Goal: Share content: Share content

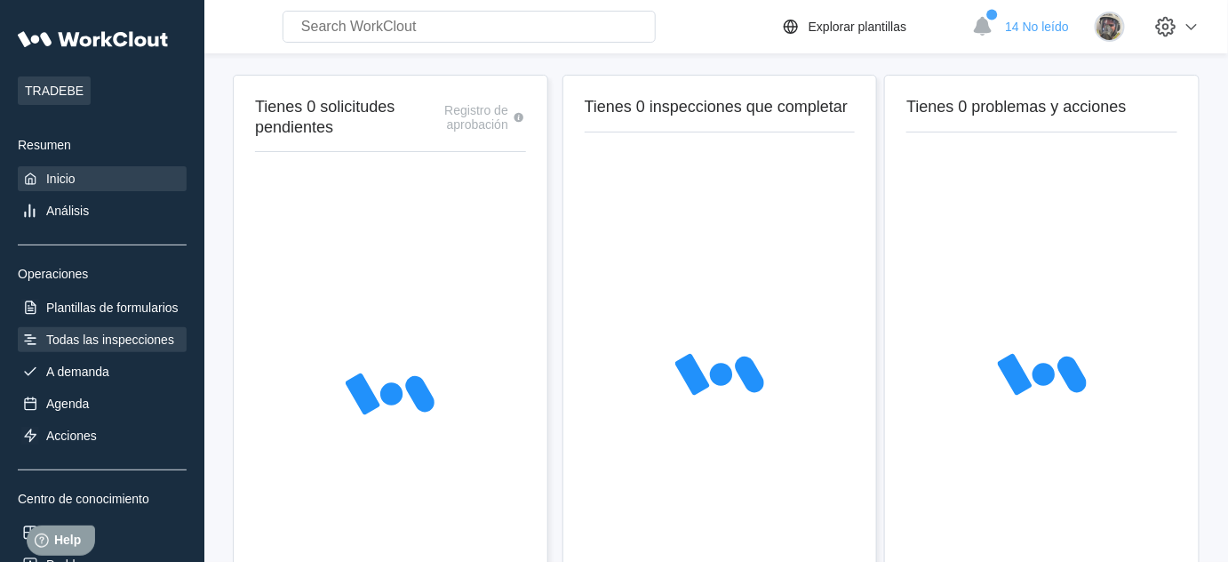
click at [121, 335] on div "Todas las inspecciones" at bounding box center [110, 339] width 128 height 14
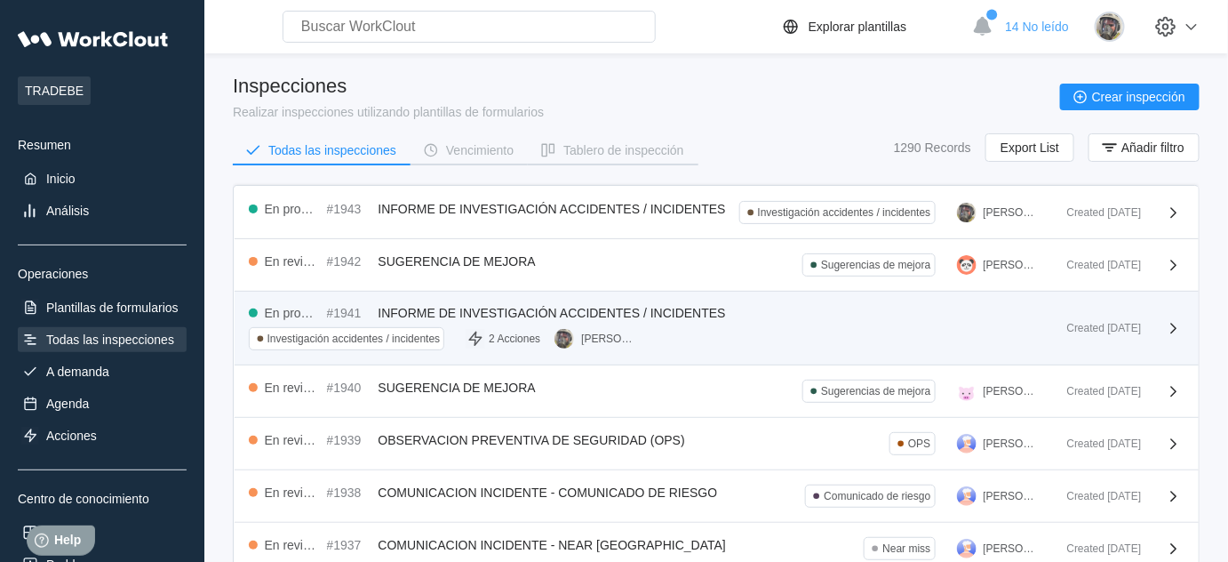
click at [524, 306] on span "INFORME DE INVESTIGACIÓN ACCIDENTES / INCIDENTES" at bounding box center [552, 313] width 347 height 14
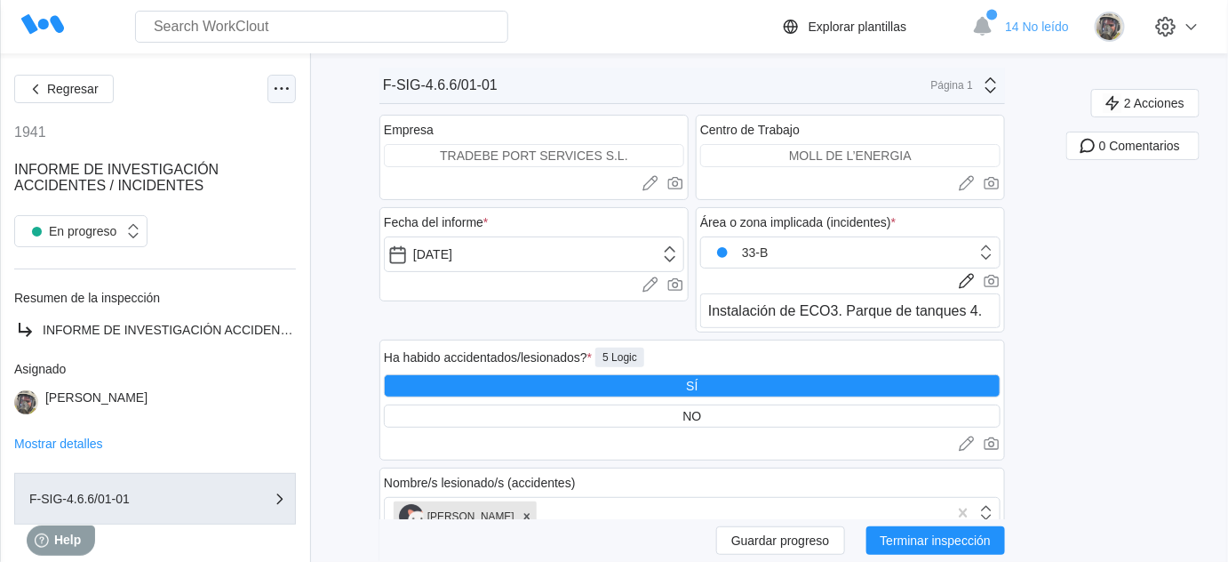
click at [271, 87] on icon at bounding box center [281, 88] width 21 height 21
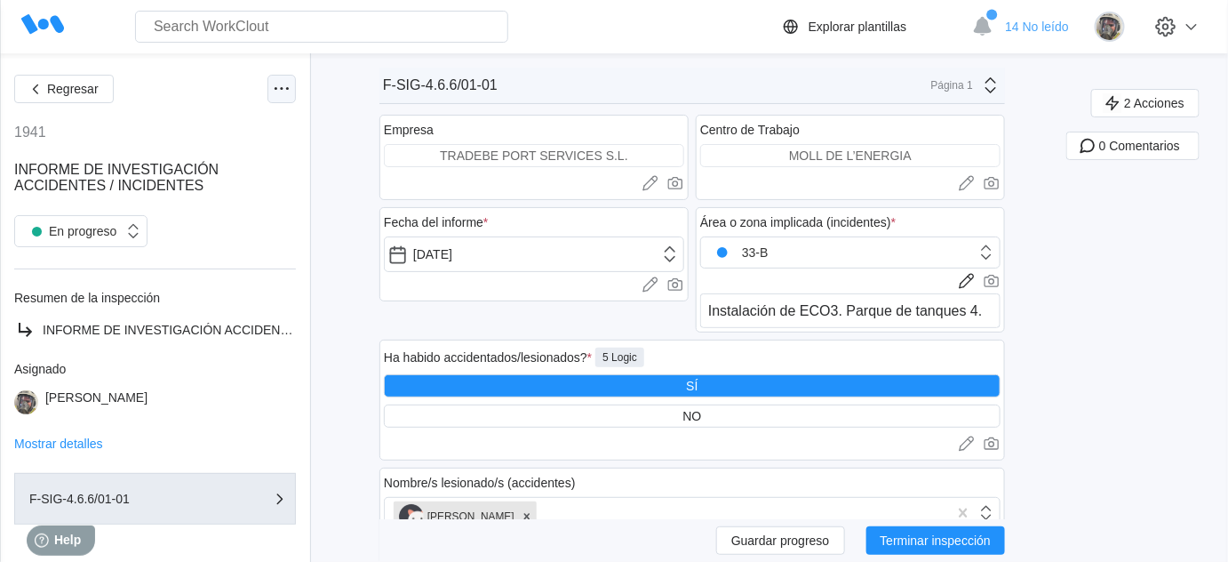
click at [271, 87] on icon at bounding box center [281, 88] width 21 height 21
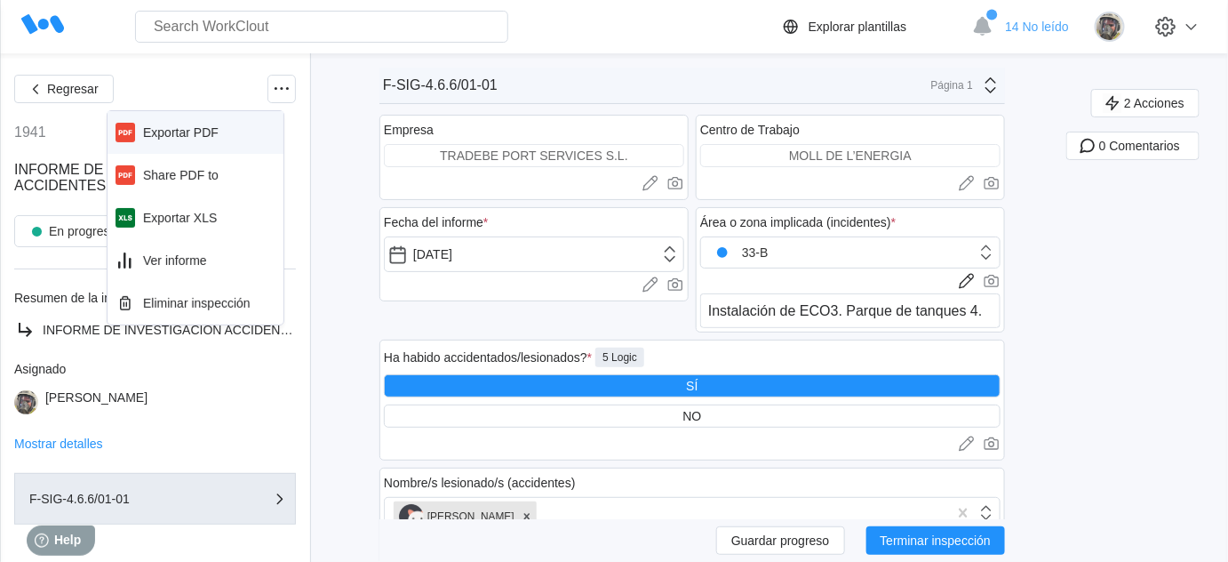
click at [204, 125] on div "Exportar PDF" at bounding box center [181, 132] width 76 height 14
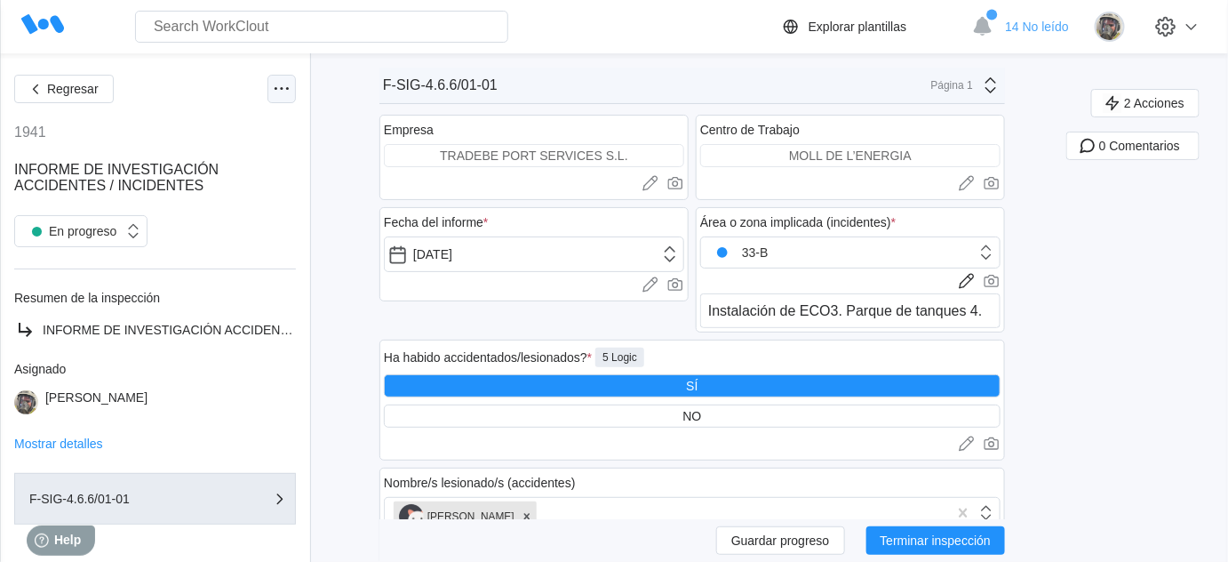
click at [271, 87] on icon at bounding box center [281, 88] width 21 height 21
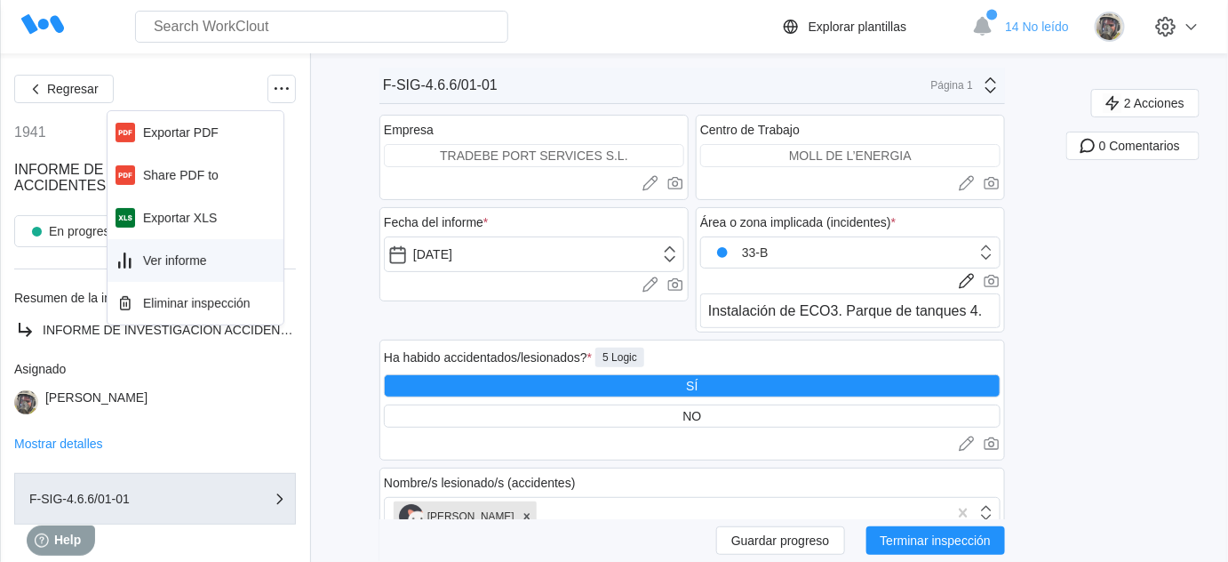
click at [189, 248] on div "Ver informe" at bounding box center [196, 260] width 162 height 28
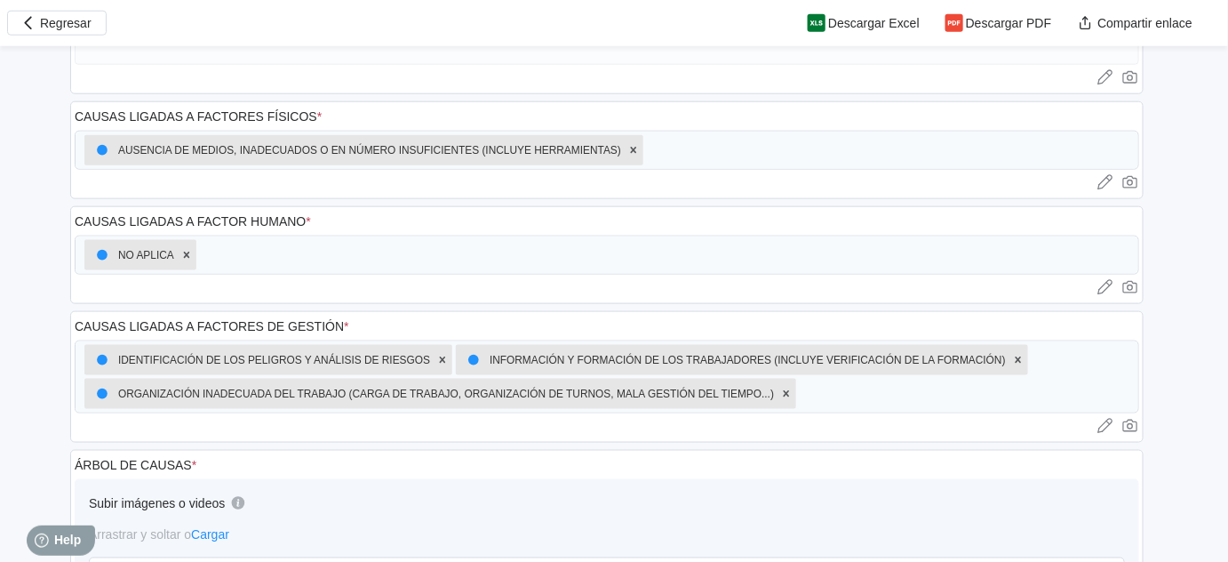
scroll to position [3150, 0]
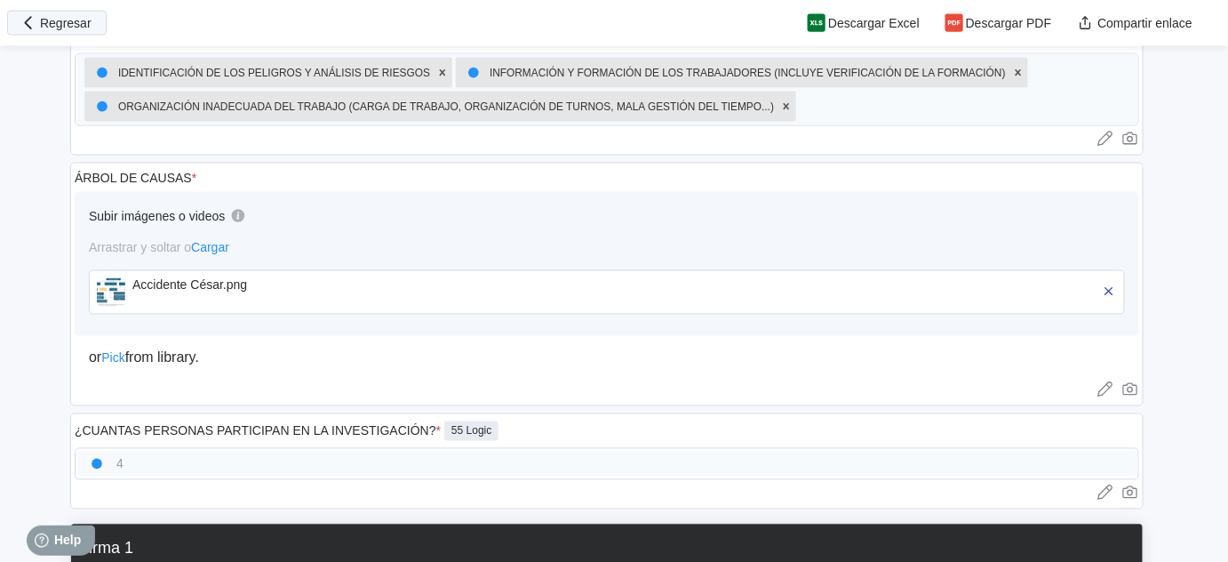
click at [39, 32] on button "Regresar" at bounding box center [57, 23] width 100 height 25
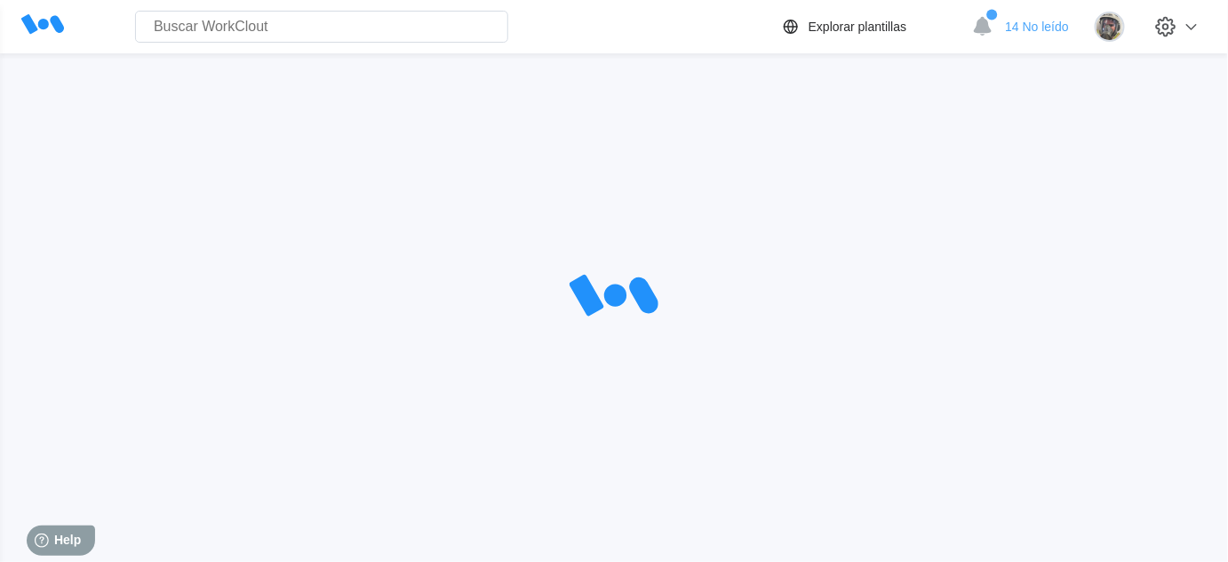
click at [992, 25] on icon at bounding box center [983, 26] width 18 height 19
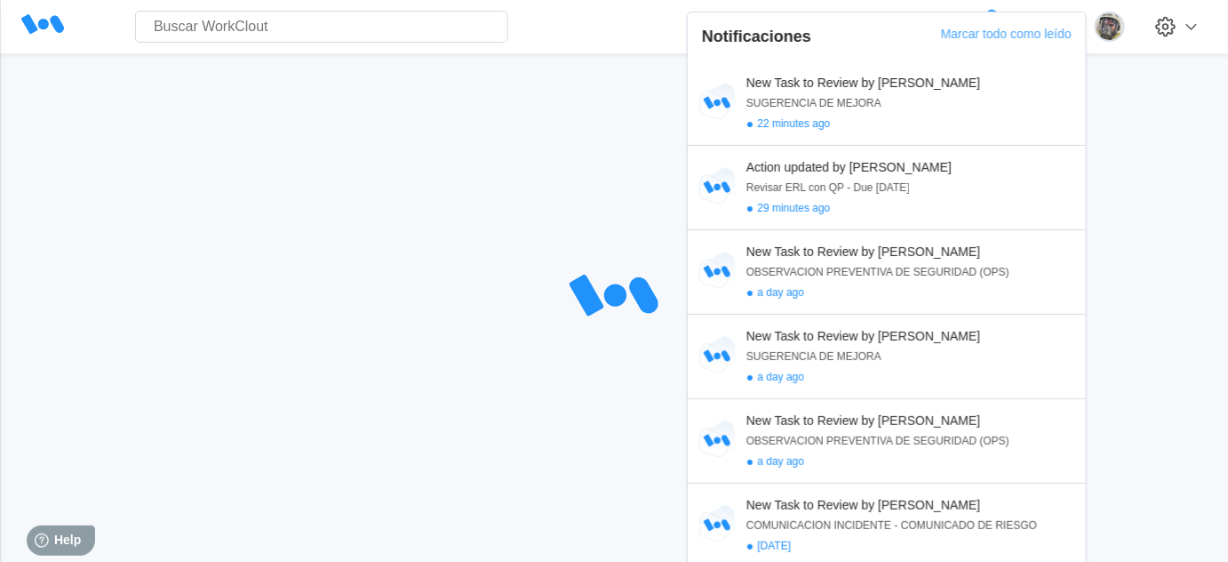
click at [251, 163] on div at bounding box center [613, 297] width 1171 height 444
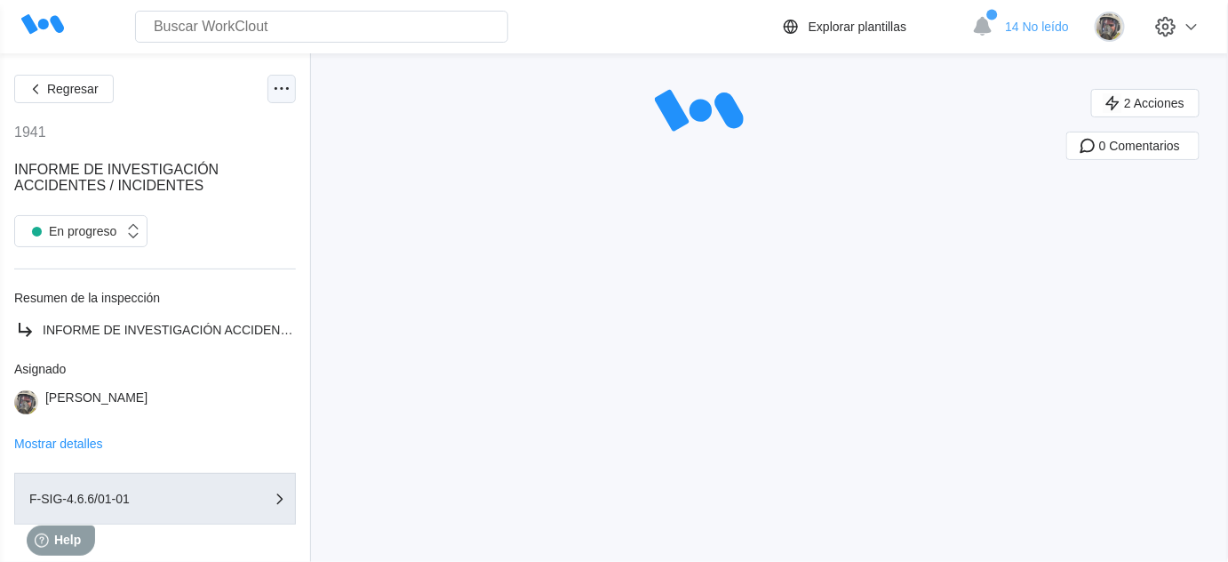
click at [271, 92] on icon at bounding box center [281, 88] width 21 height 21
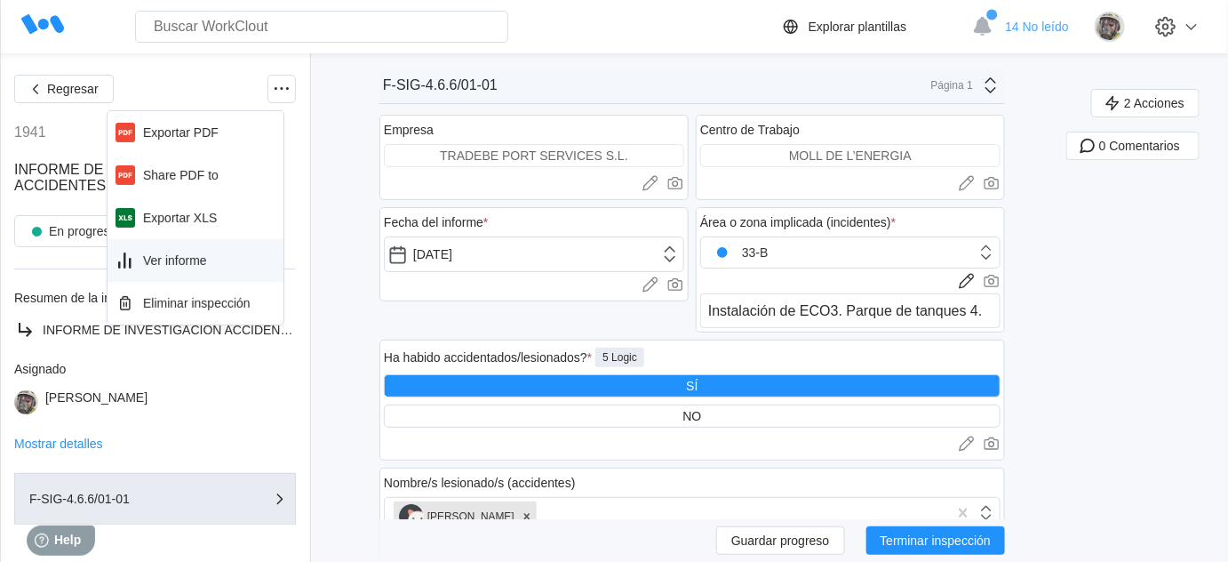
click at [184, 251] on div "Ver informe" at bounding box center [196, 260] width 162 height 28
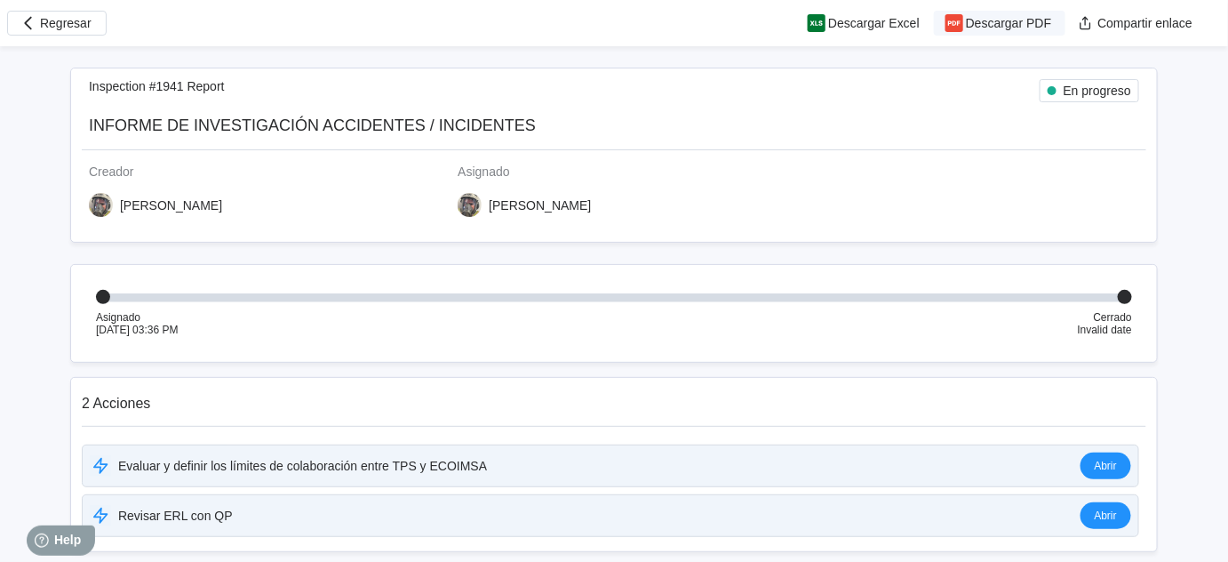
click at [993, 24] on span "Descargar PDF" at bounding box center [1008, 23] width 85 height 12
click at [80, 30] on button "Regresar" at bounding box center [57, 23] width 100 height 25
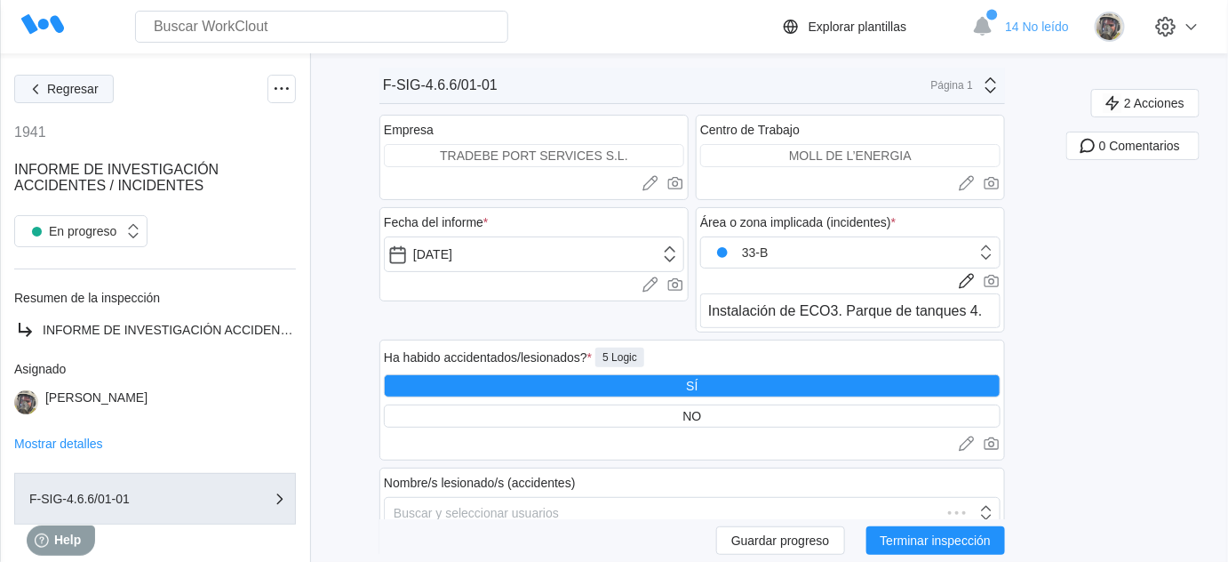
click at [55, 91] on span "Regresar" at bounding box center [73, 89] width 52 height 12
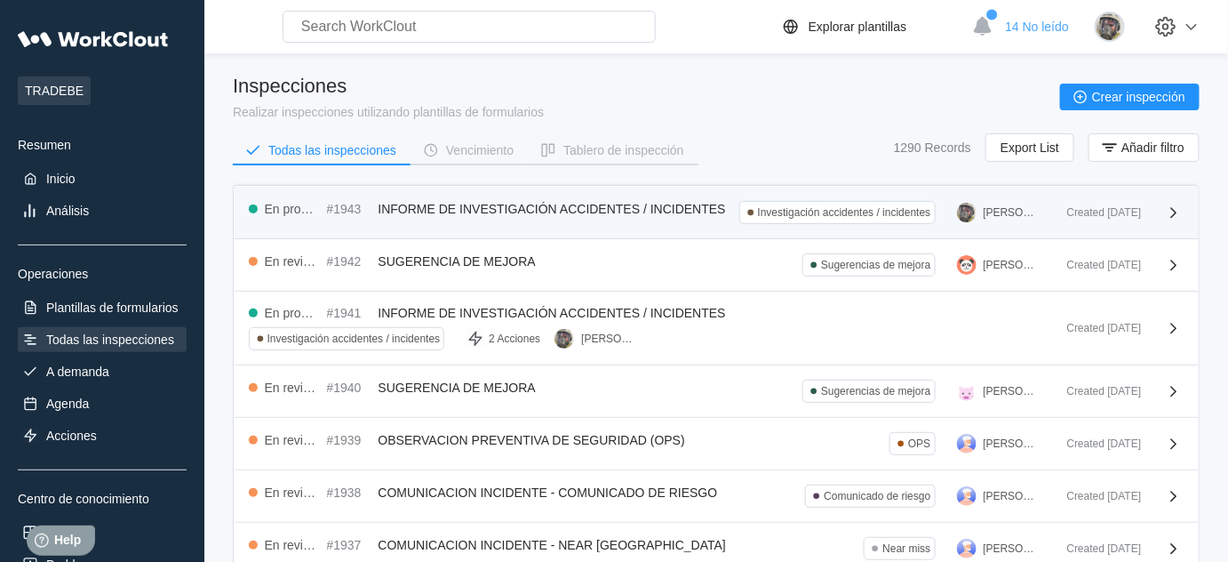
click at [478, 205] on span "INFORME DE INVESTIGACIÓN ACCIDENTES / INCIDENTES" at bounding box center [552, 209] width 347 height 14
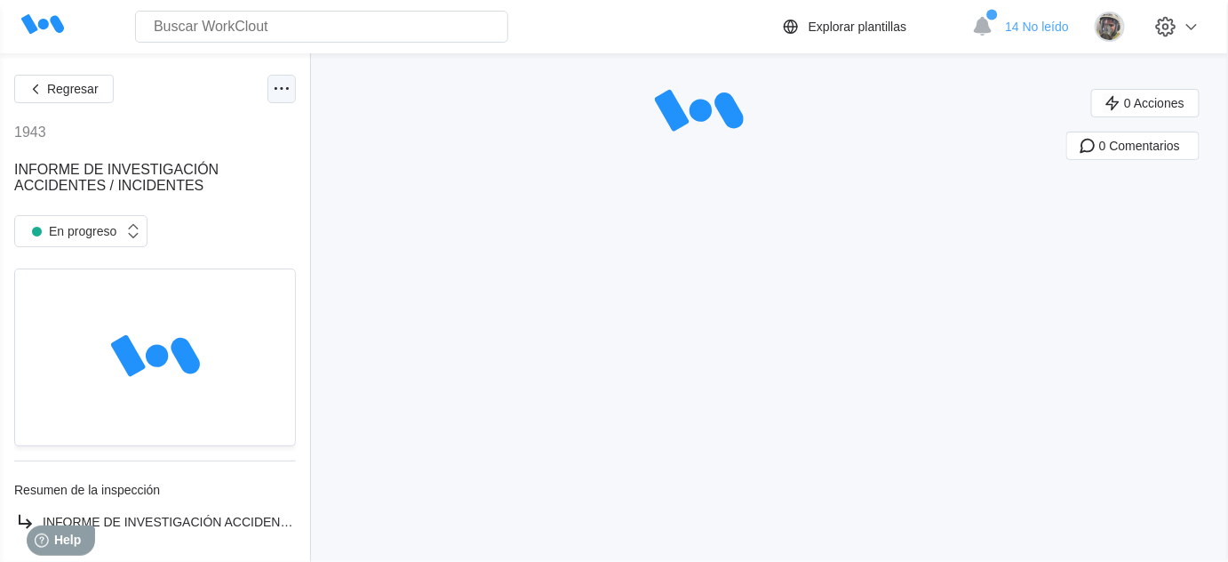
click at [267, 84] on div at bounding box center [281, 89] width 28 height 28
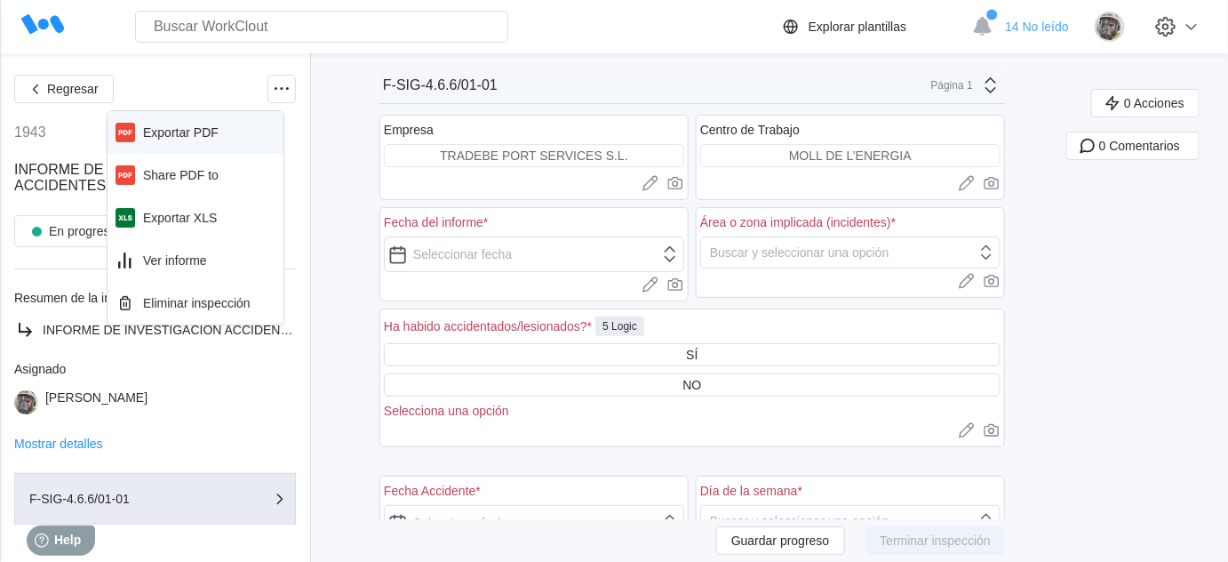
click at [172, 128] on div "Exportar PDF" at bounding box center [181, 132] width 76 height 14
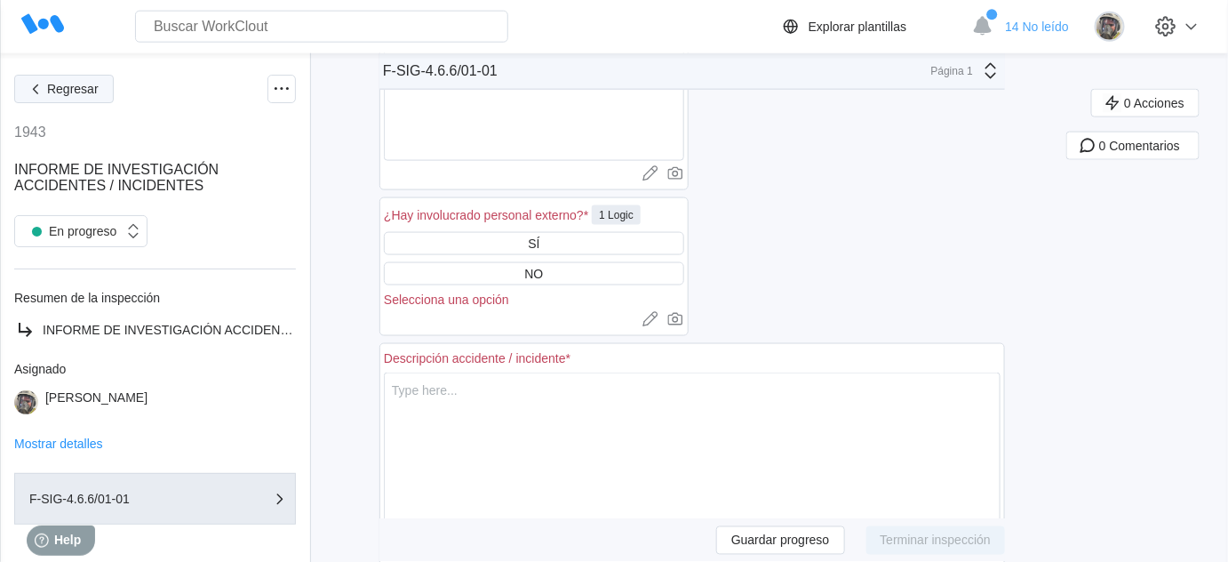
click at [72, 87] on span "Regresar" at bounding box center [73, 89] width 52 height 12
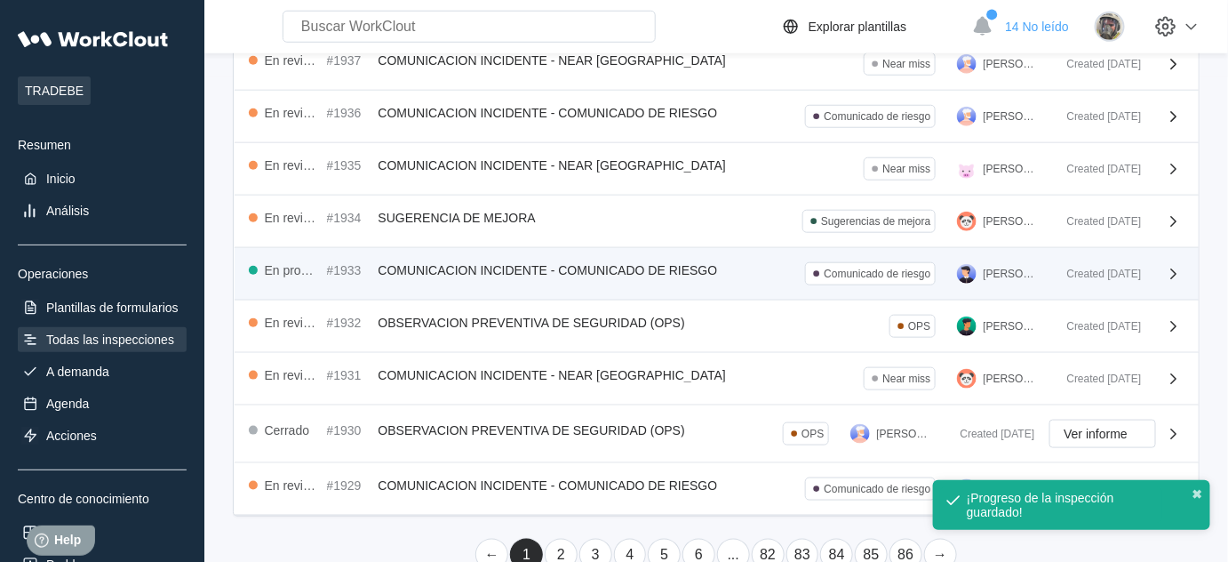
scroll to position [509, 0]
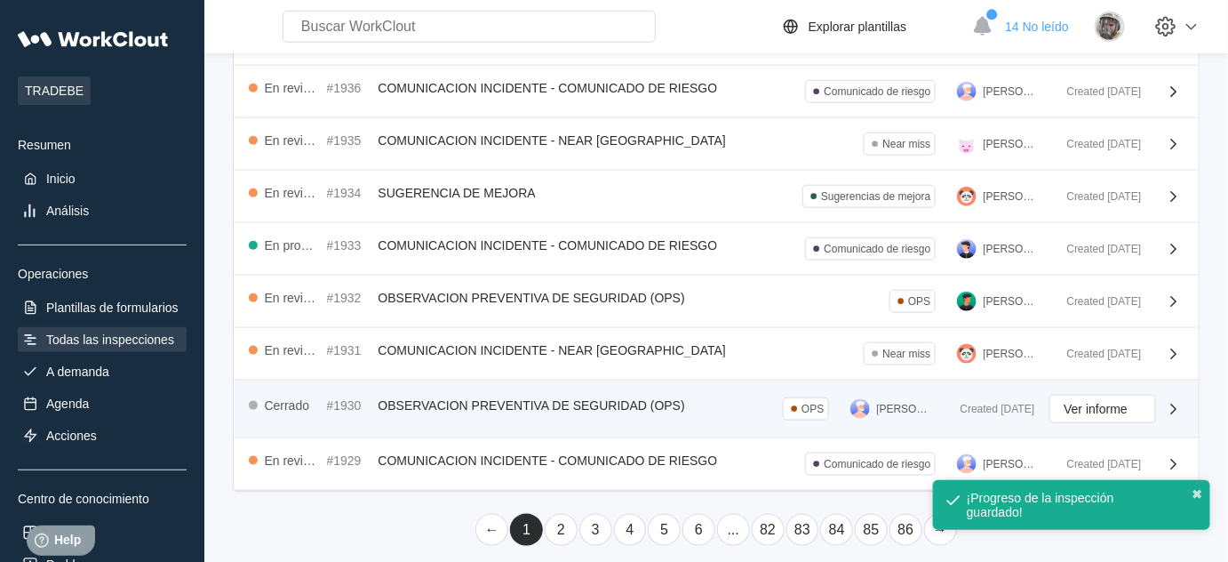
click at [454, 398] on span "OBSERVACION PREVENTIVA DE SEGURIDAD (OPS)" at bounding box center [532, 405] width 307 height 14
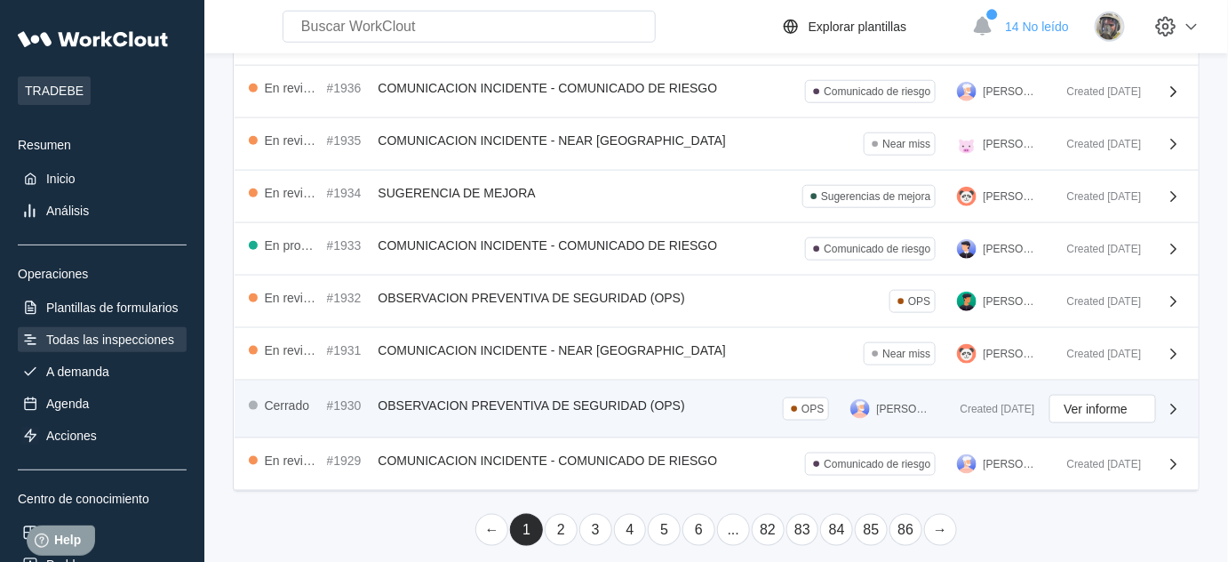
click at [442, 398] on span "OBSERVACION PREVENTIVA DE SEGURIDAD (OPS)" at bounding box center [532, 405] width 307 height 14
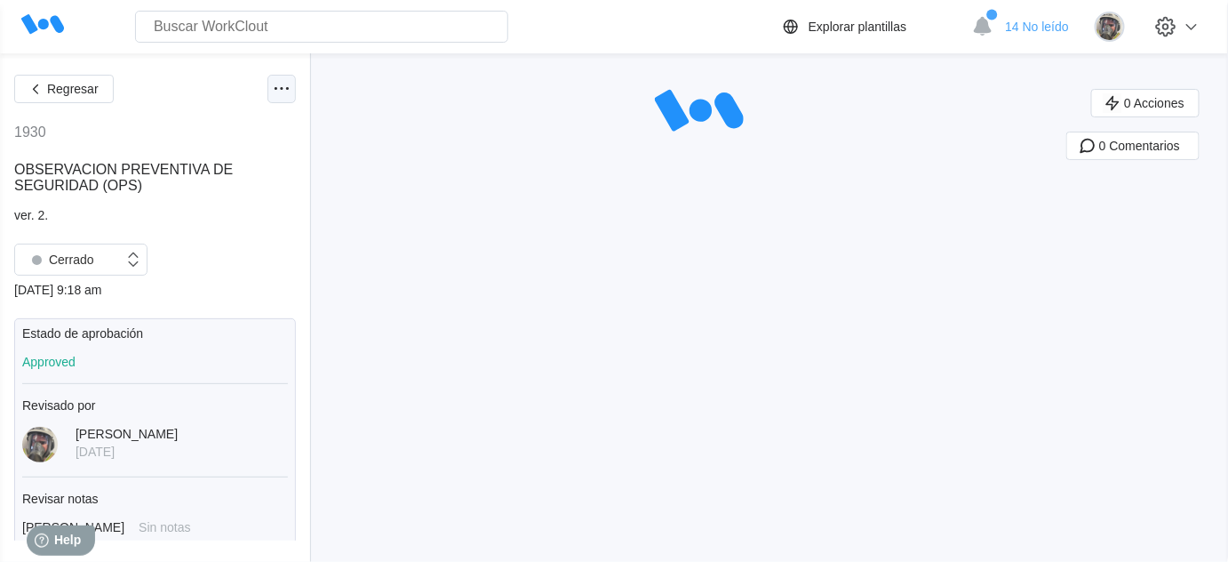
click at [273, 92] on icon at bounding box center [281, 88] width 21 height 21
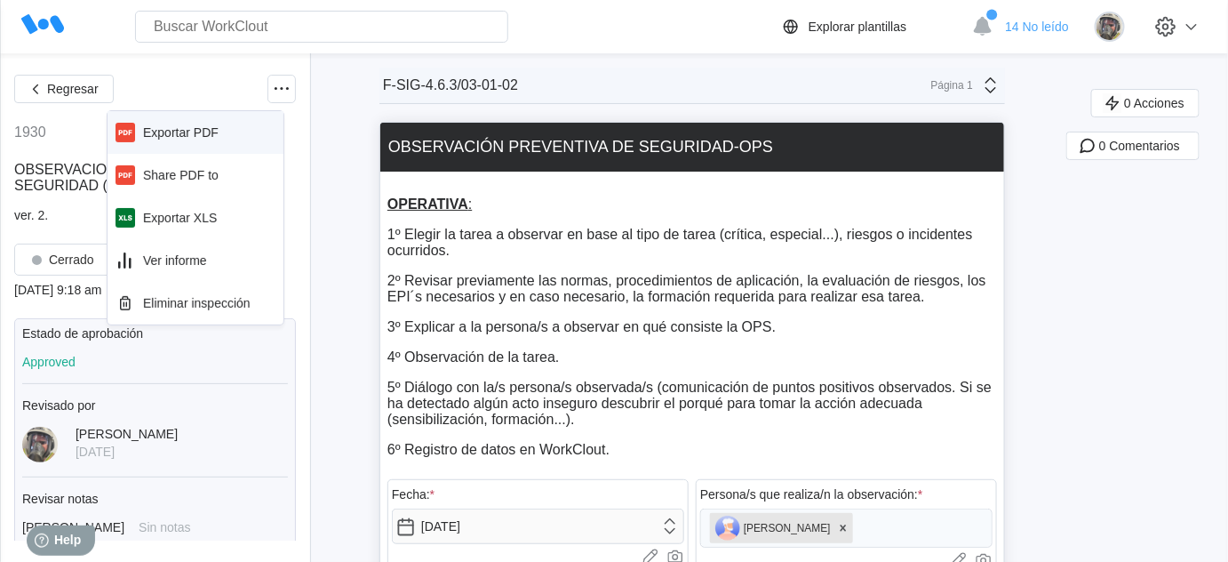
click at [184, 130] on div "Exportar PDF" at bounding box center [181, 132] width 76 height 14
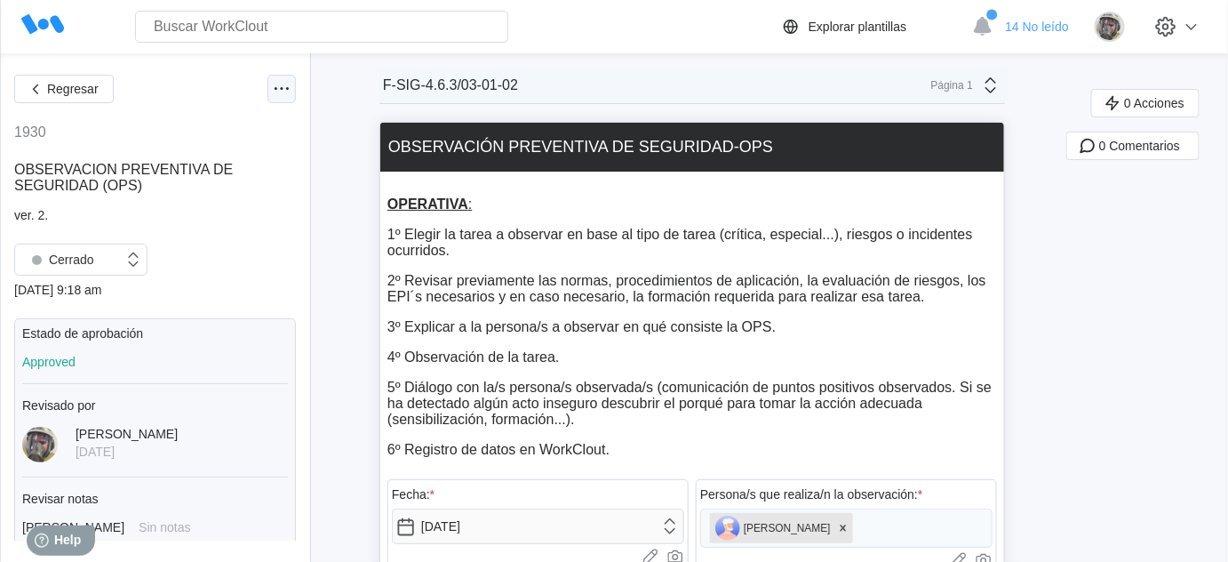
click at [271, 95] on icon at bounding box center [281, 88] width 21 height 21
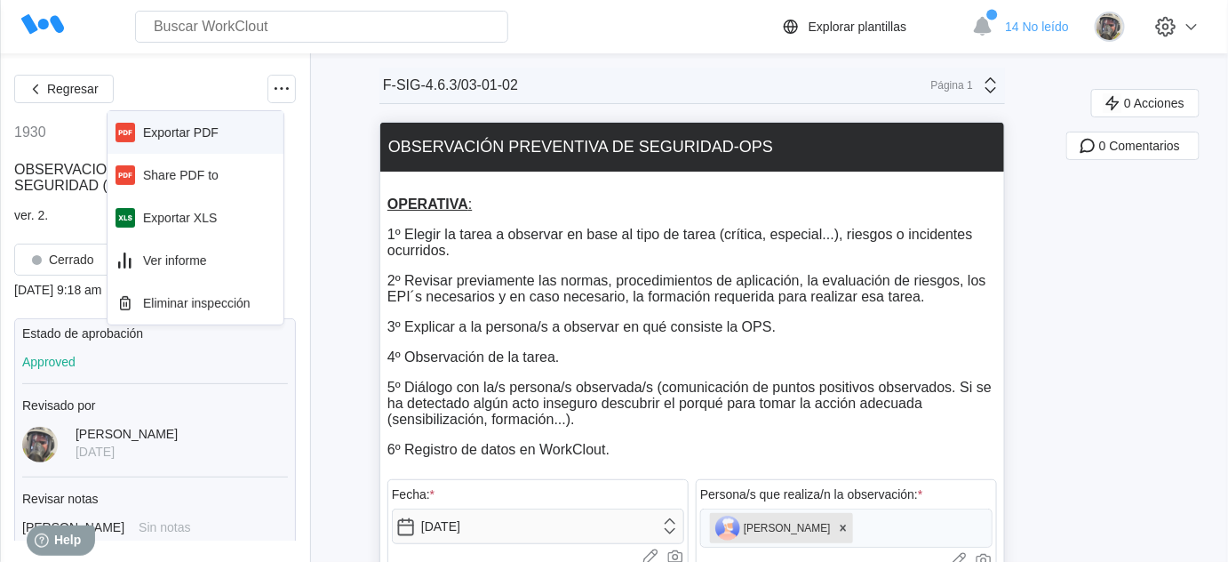
click at [207, 125] on div "Exportar PDF" at bounding box center [181, 132] width 76 height 14
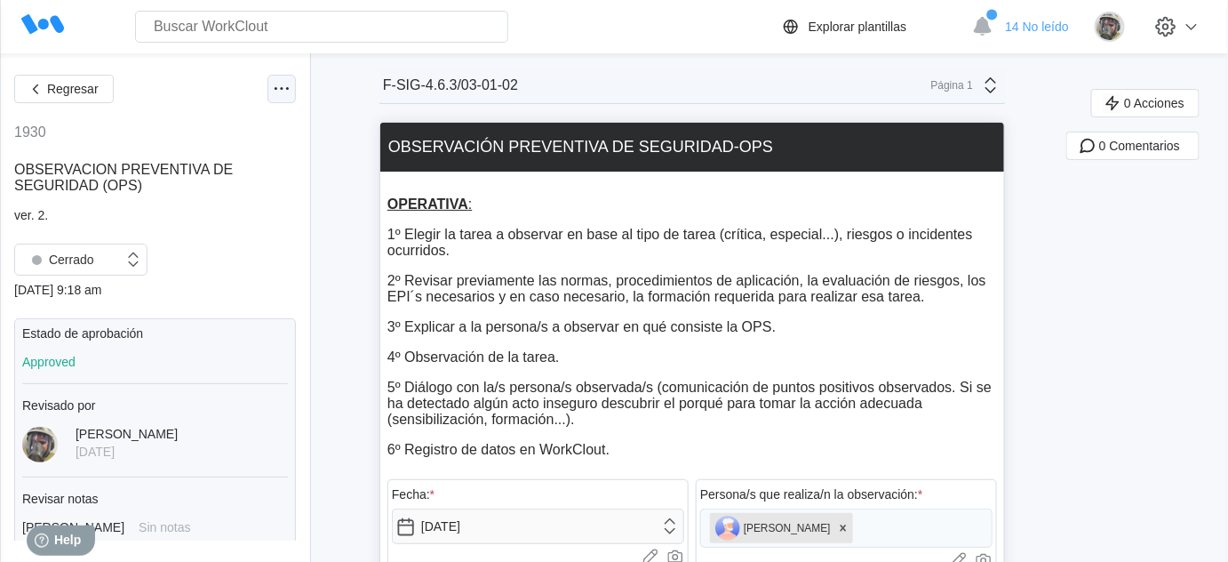
click at [271, 93] on icon at bounding box center [281, 88] width 21 height 21
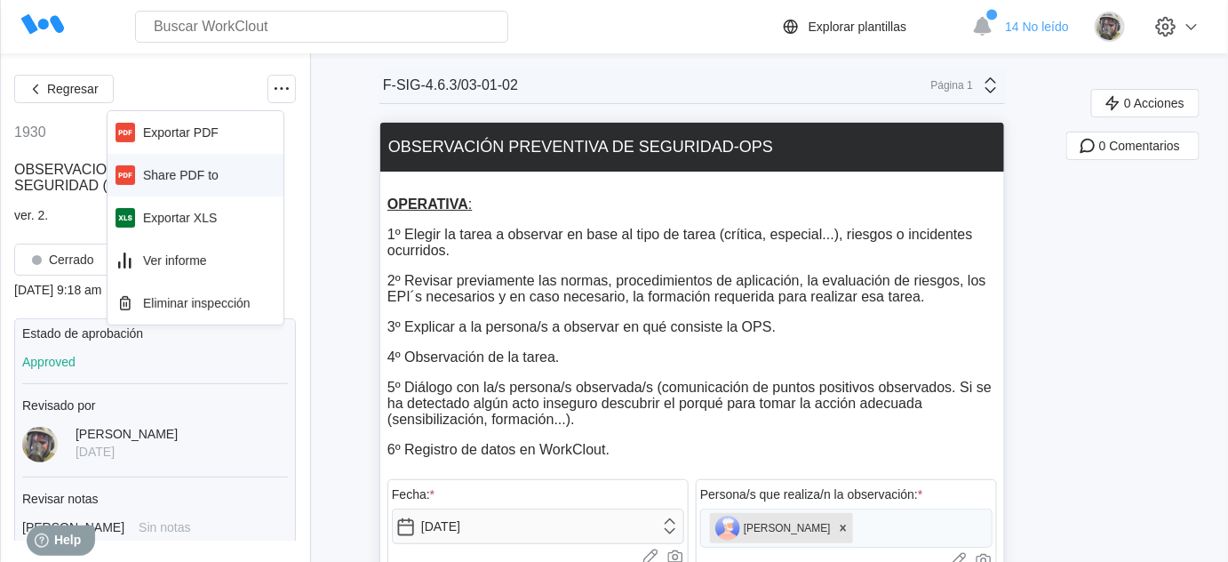
click at [216, 177] on div "Share PDF to" at bounding box center [181, 175] width 76 height 14
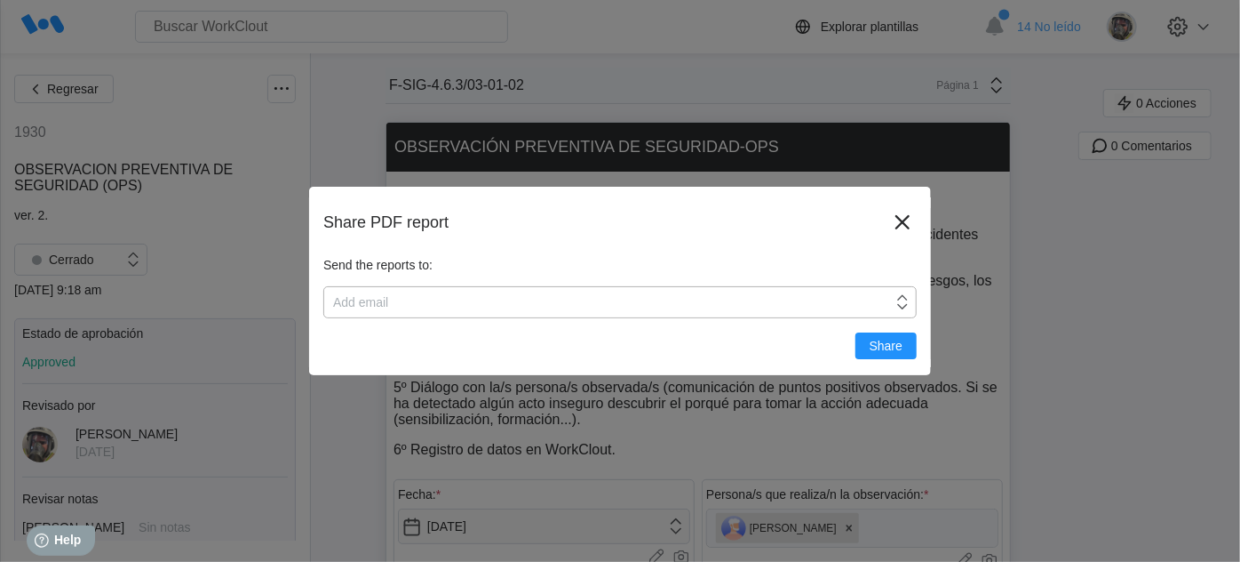
click at [441, 304] on div "Add email" at bounding box center [608, 302] width 569 height 25
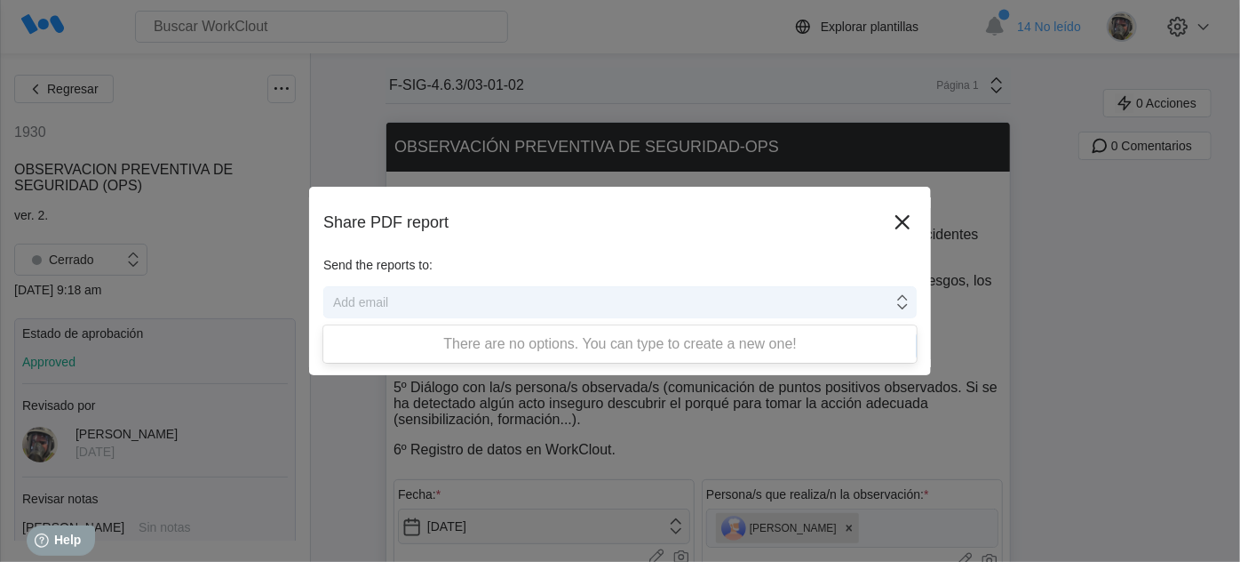
click at [441, 304] on div "Add email" at bounding box center [608, 302] width 569 height 25
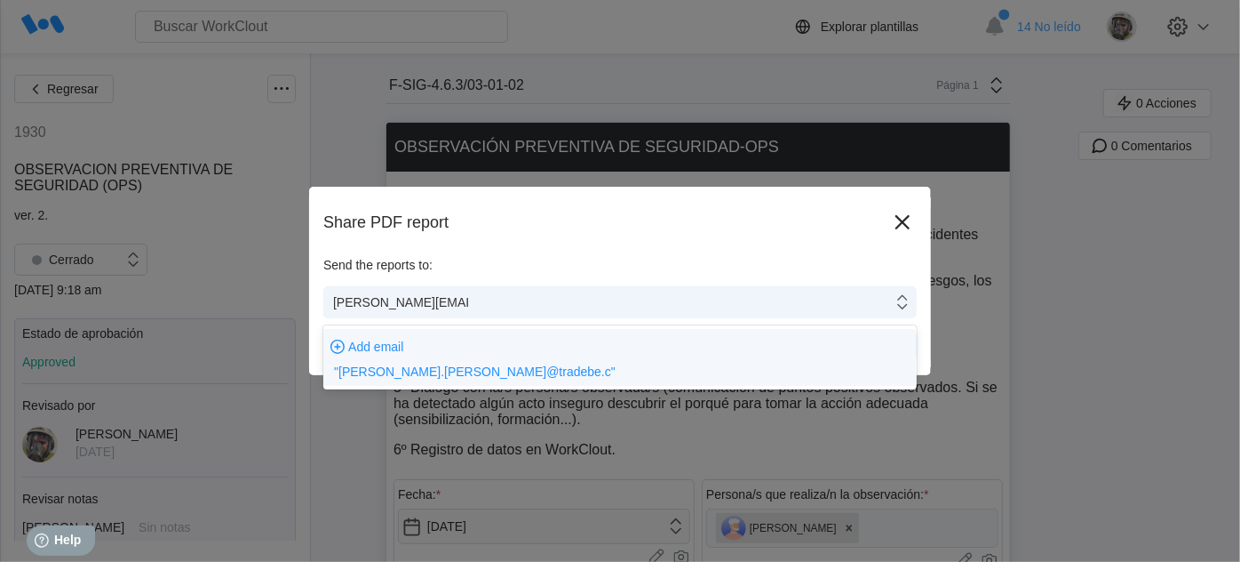
type input "[PERSON_NAME][EMAIL_ADDRESS][PERSON_NAME][DOMAIN_NAME]"
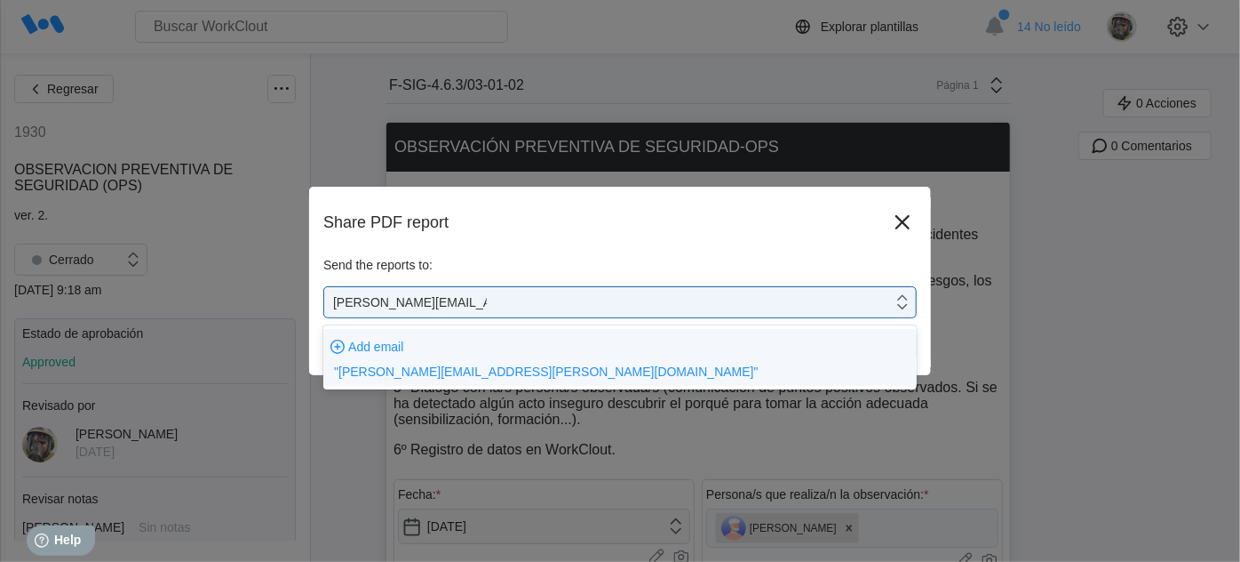
click at [384, 350] on div "Add email" at bounding box center [375, 346] width 55 height 14
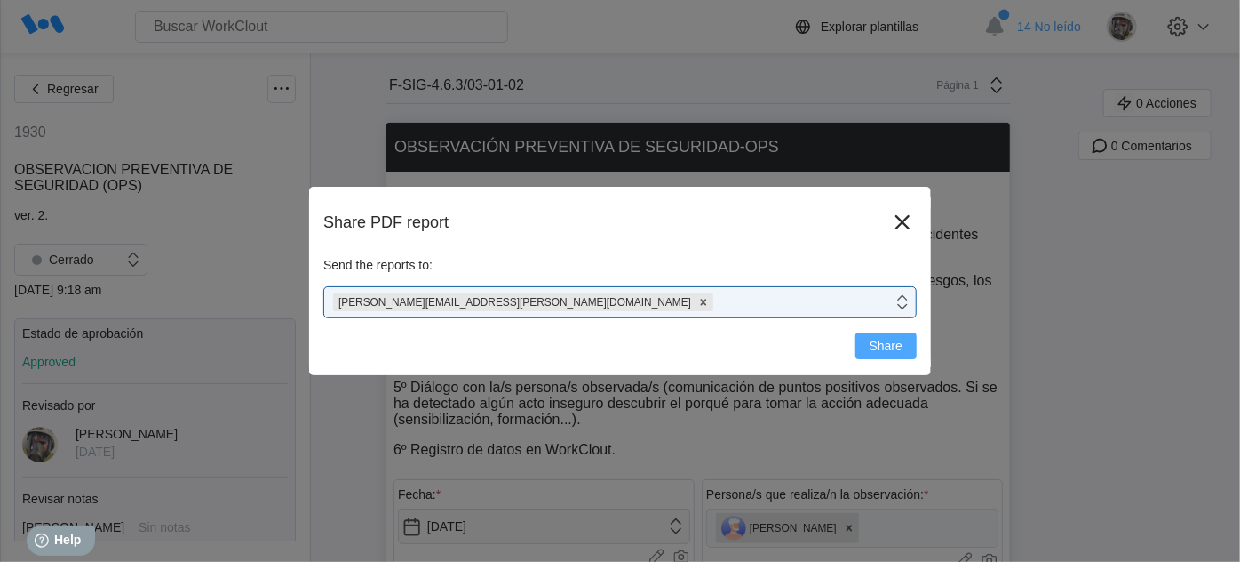
click at [883, 350] on span "Share" at bounding box center [886, 345] width 33 height 12
